Goal: Use online tool/utility: Use online tool/utility

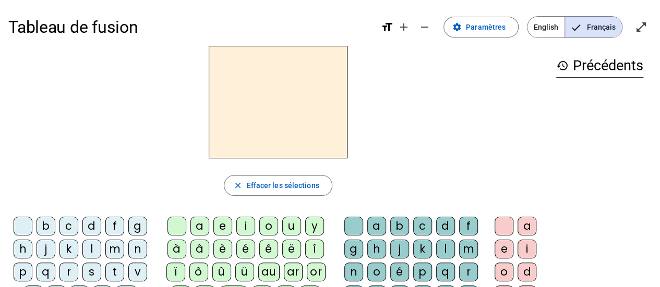
click at [91, 274] on div "s" at bounding box center [91, 272] width 19 height 19
click at [224, 226] on div "e" at bounding box center [222, 226] width 19 height 19
click at [68, 225] on div "c" at bounding box center [68, 226] width 19 height 19
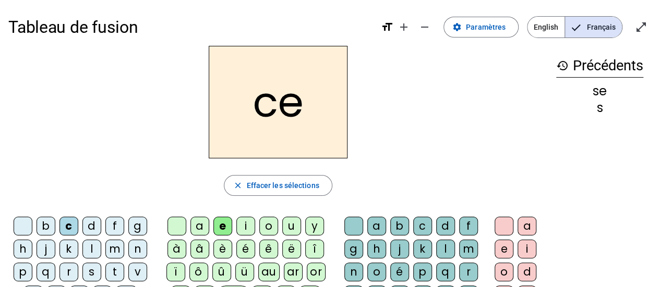
click at [99, 244] on div "l" at bounding box center [91, 249] width 19 height 19
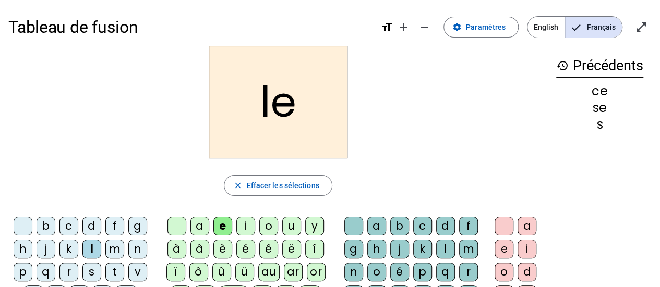
click at [74, 227] on div "c" at bounding box center [68, 226] width 19 height 19
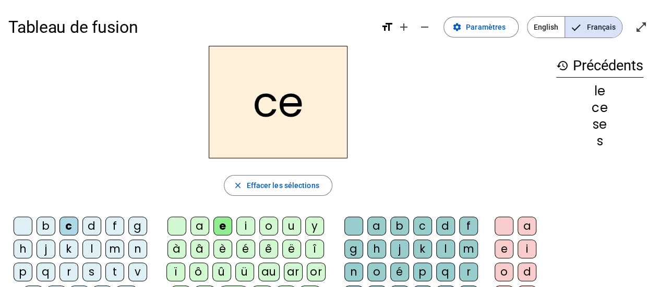
click at [91, 224] on div "d" at bounding box center [91, 226] width 19 height 19
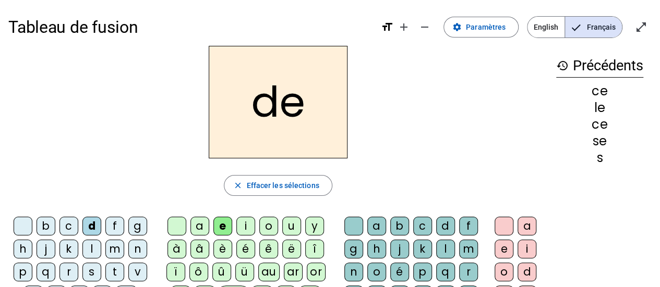
click at [290, 225] on div "u" at bounding box center [291, 226] width 19 height 19
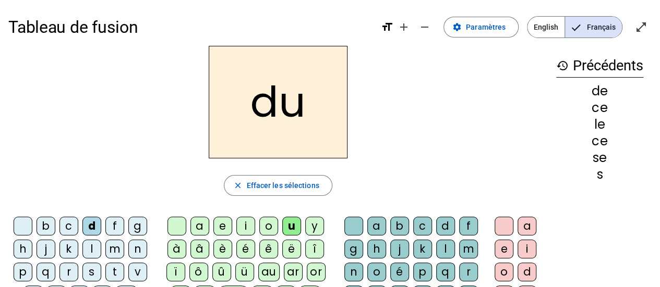
click at [91, 248] on div "l" at bounding box center [91, 249] width 19 height 19
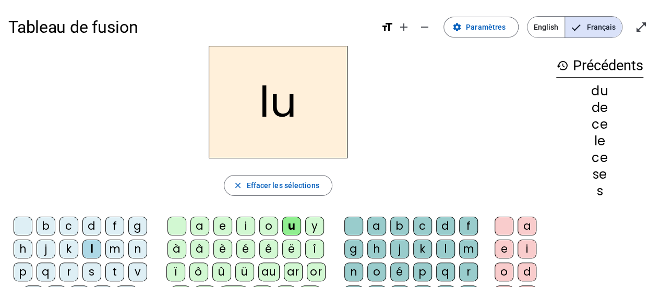
click at [134, 271] on div "v" at bounding box center [137, 272] width 19 height 19
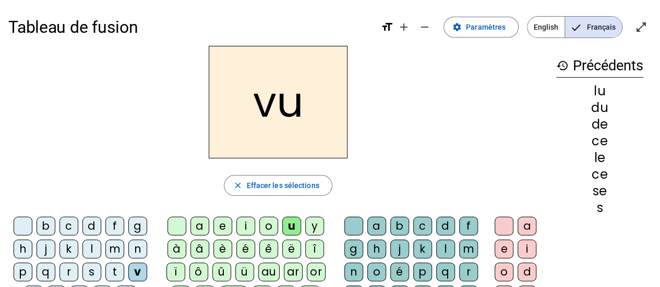
click at [91, 271] on div "s" at bounding box center [91, 272] width 19 height 19
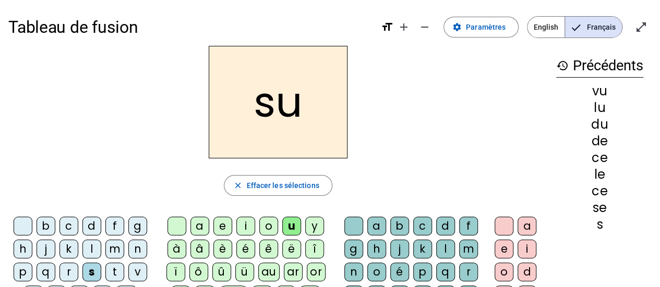
click at [424, 224] on div "c" at bounding box center [422, 226] width 19 height 19
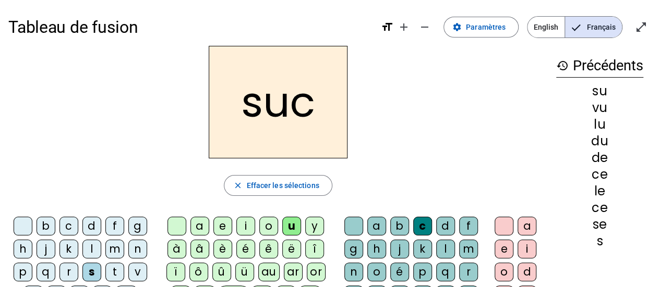
click at [224, 222] on div "e" at bounding box center [222, 226] width 19 height 19
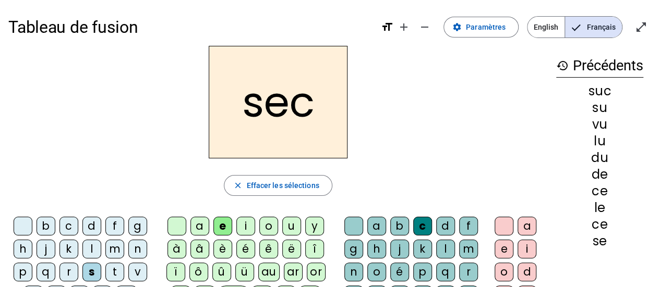
click at [197, 231] on div "a" at bounding box center [199, 226] width 19 height 19
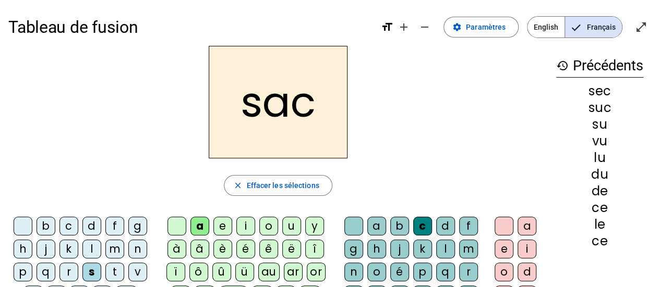
click at [91, 246] on div "l" at bounding box center [91, 249] width 19 height 19
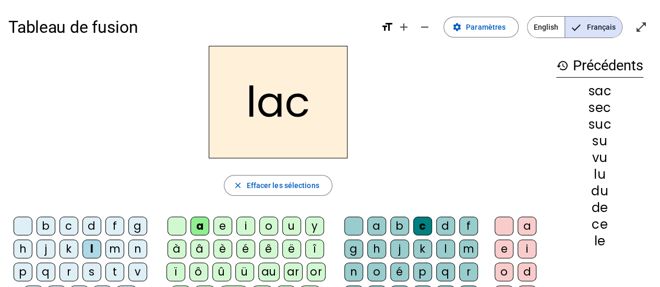
click at [47, 224] on div "b" at bounding box center [46, 226] width 19 height 19
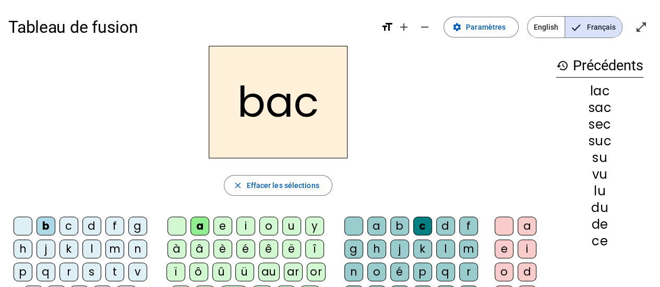
click at [114, 274] on div "t" at bounding box center [114, 272] width 19 height 19
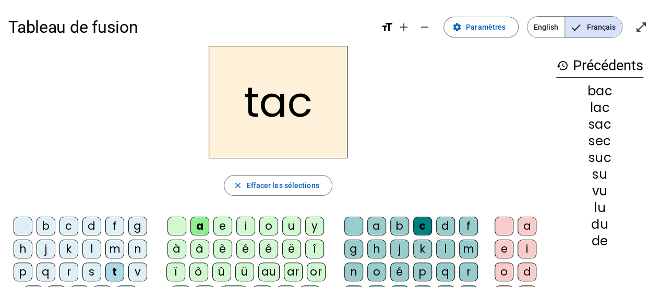
click at [269, 230] on div "o" at bounding box center [268, 226] width 19 height 19
click at [90, 276] on div "s" at bounding box center [91, 272] width 19 height 19
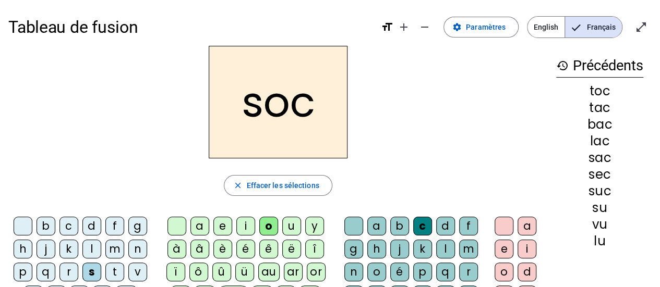
click at [441, 248] on div "l" at bounding box center [445, 249] width 19 height 19
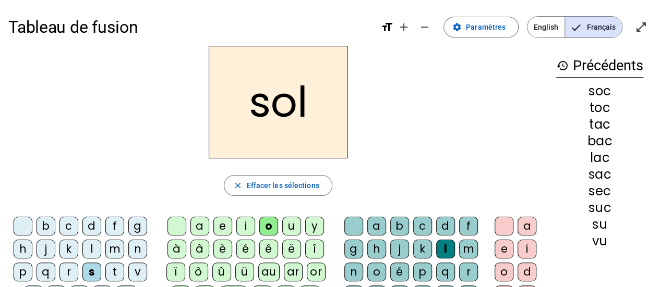
click at [42, 230] on div "b" at bounding box center [46, 226] width 19 height 19
